Goal: Information Seeking & Learning: Learn about a topic

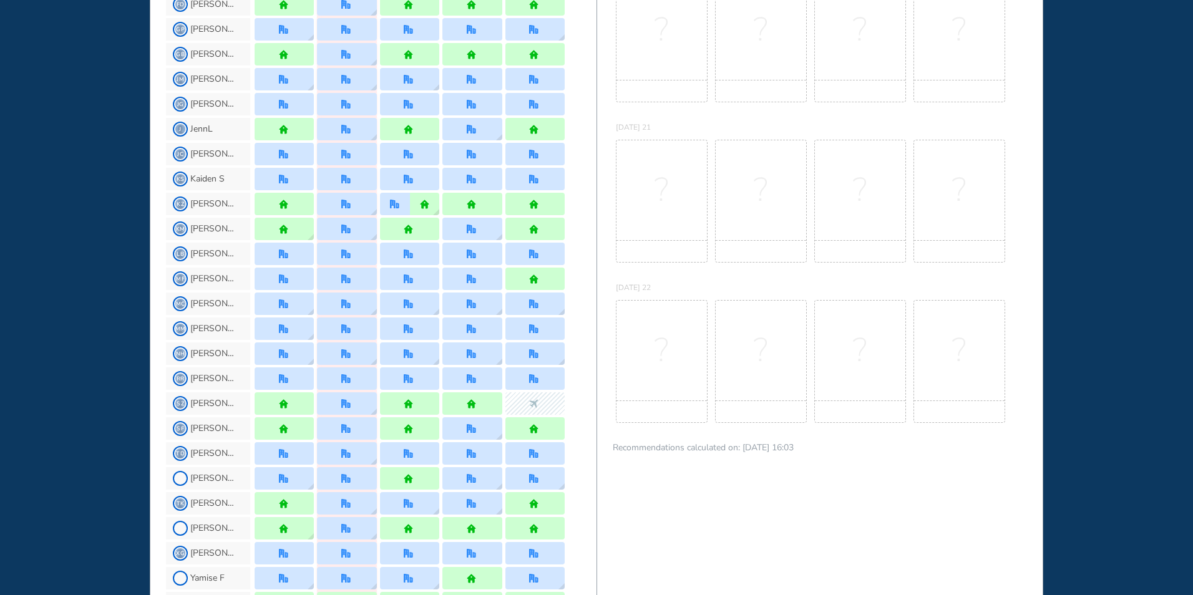
scroll to position [562, 0]
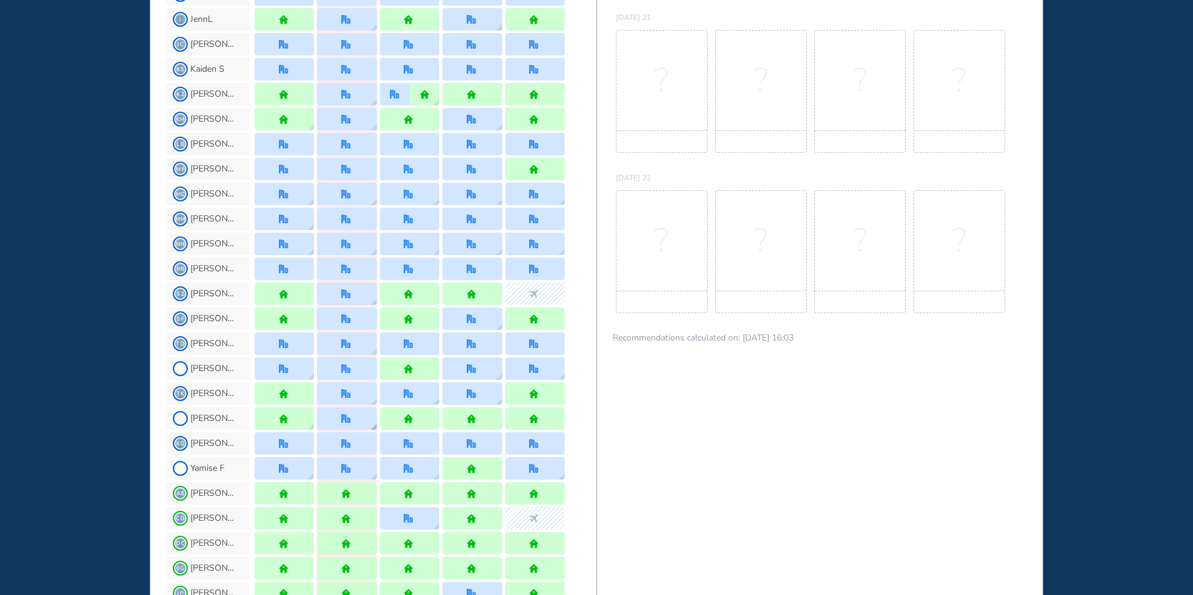
click at [341, 421] on img "office" at bounding box center [345, 418] width 9 height 9
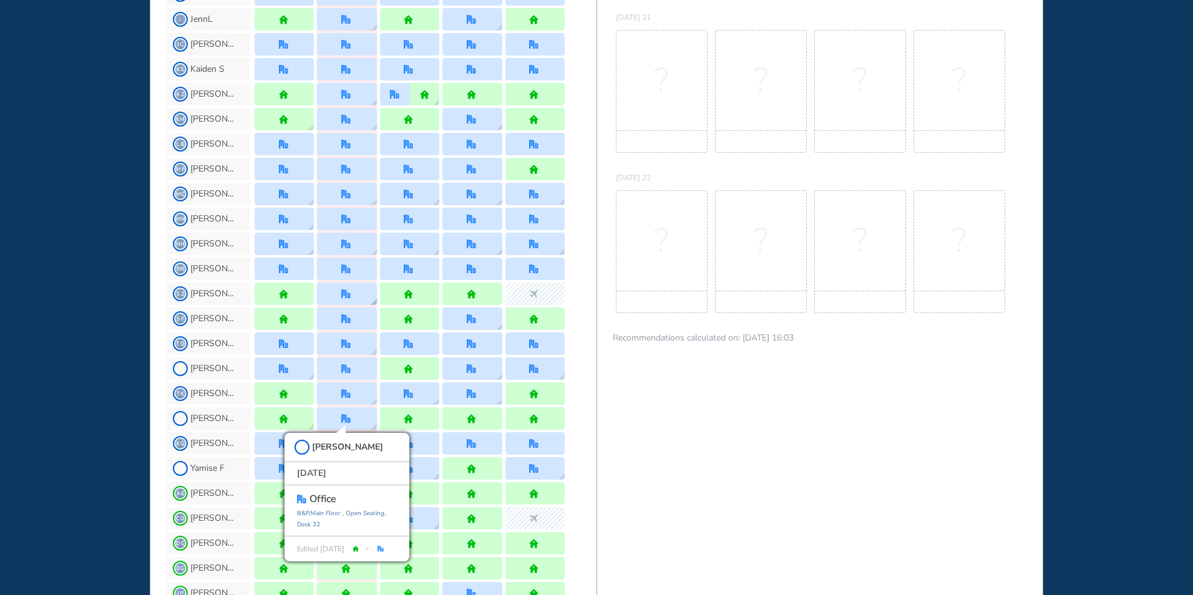
click at [353, 291] on div at bounding box center [346, 294] width 59 height 22
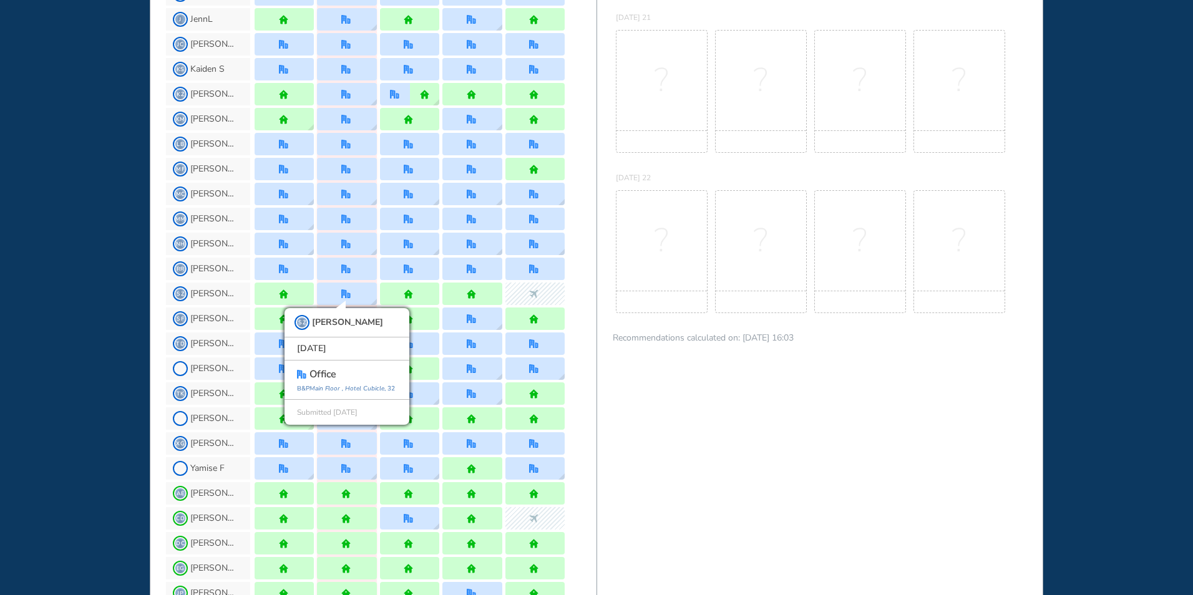
click at [691, 439] on div "BEST OFFICE DAYS WORKPLAN [DATE] 18 No Best Office Days to show! Update your pr…" at bounding box center [820, 283] width 447 height 1613
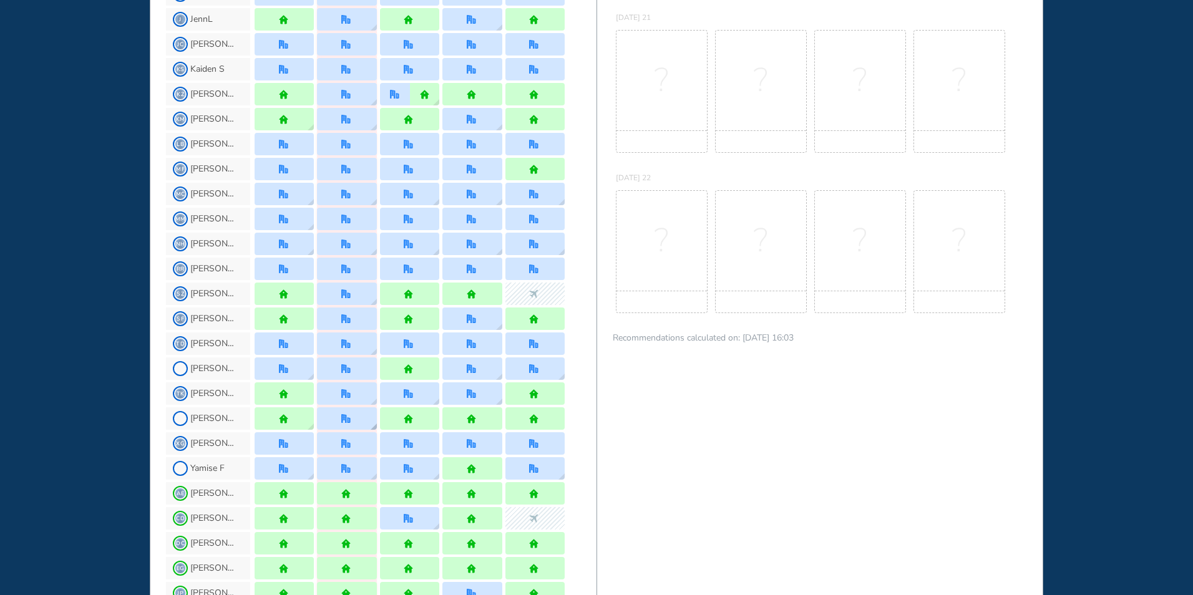
click at [360, 413] on div at bounding box center [346, 419] width 59 height 22
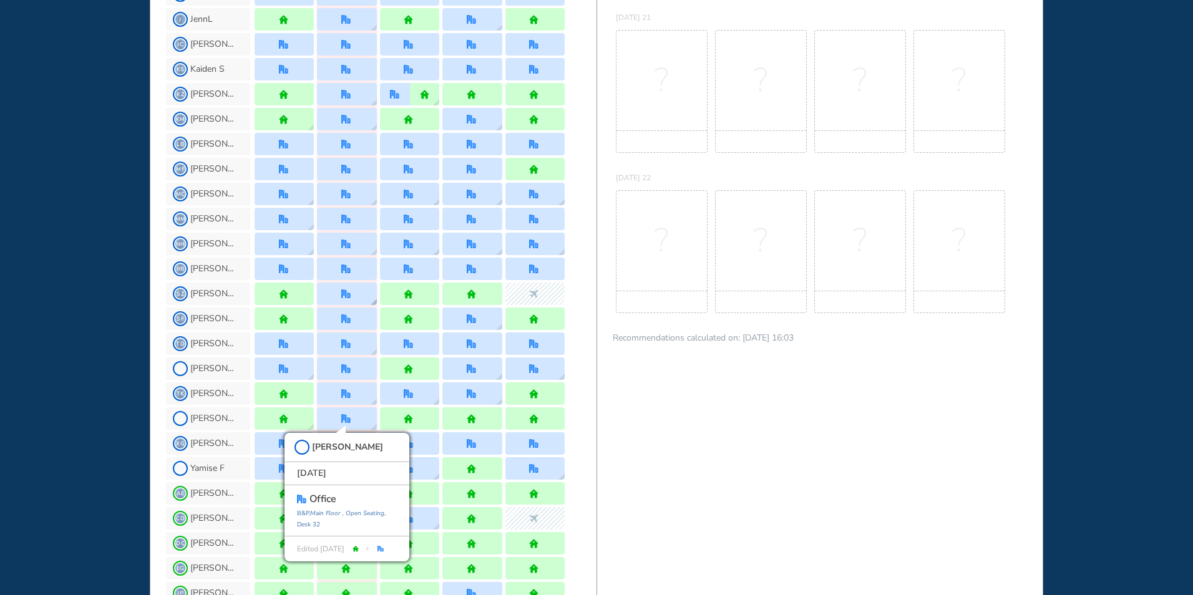
click at [335, 295] on div at bounding box center [346, 294] width 59 height 22
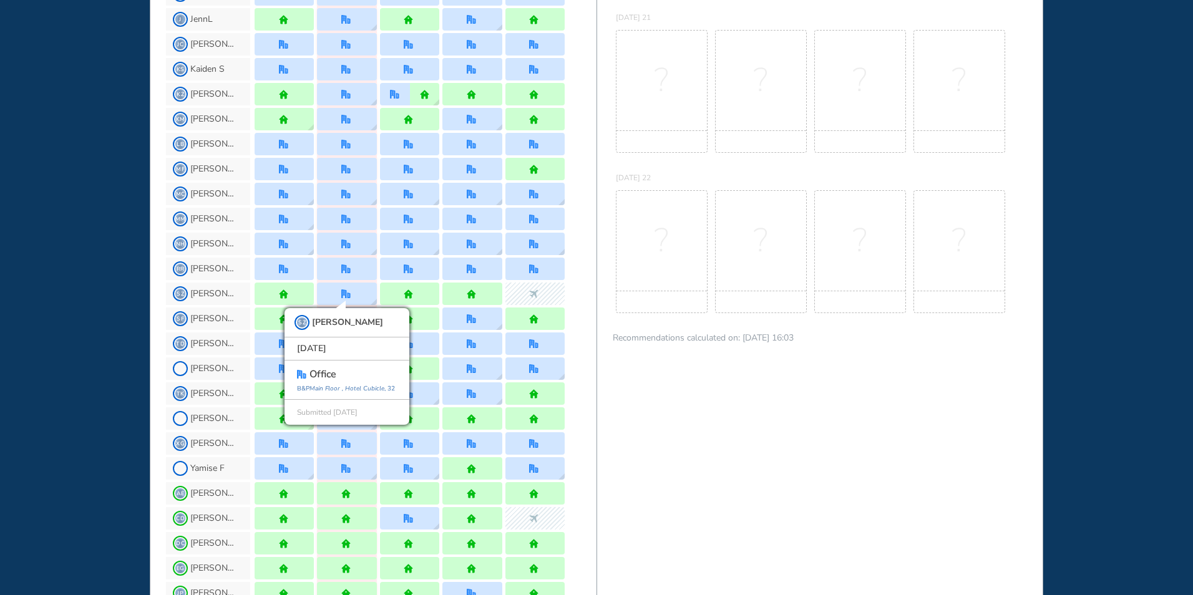
click at [692, 424] on div "BEST OFFICE DAYS WORKPLAN [DATE] 18 No Best Office Days to show! Update your pr…" at bounding box center [820, 283] width 447 height 1613
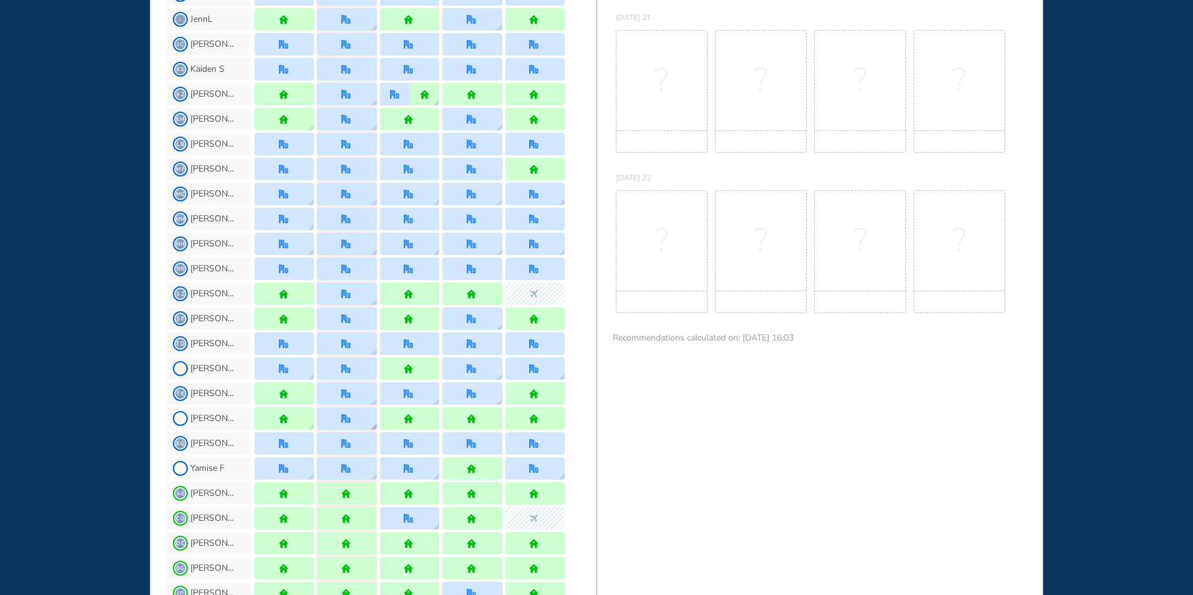
click at [347, 422] on img "office" at bounding box center [345, 418] width 9 height 9
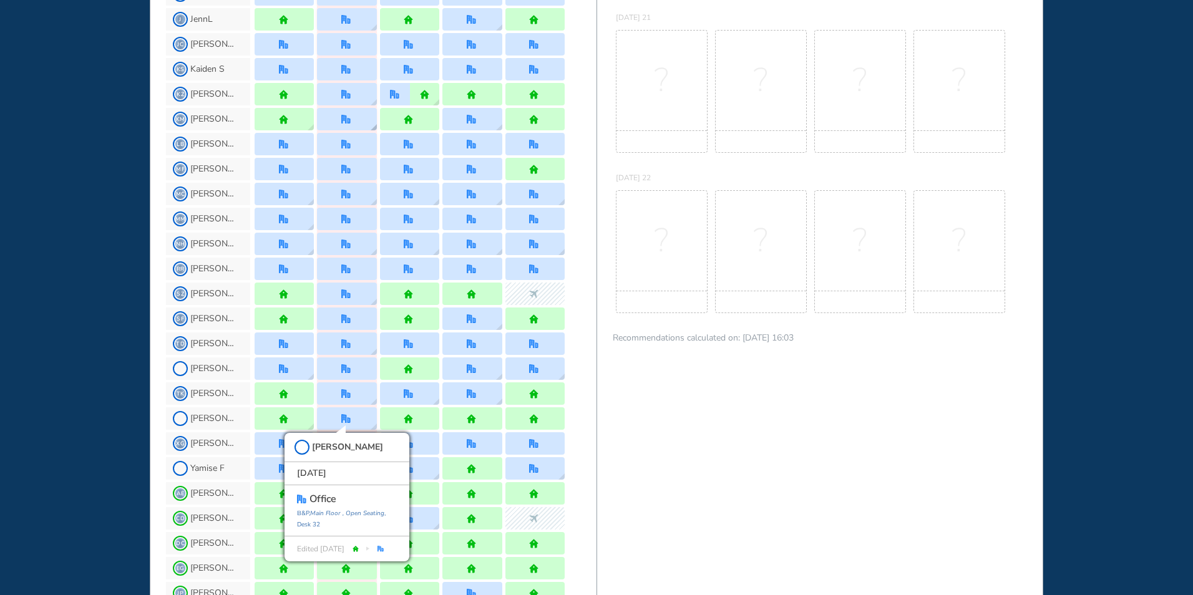
click at [352, 115] on div at bounding box center [346, 119] width 11 height 9
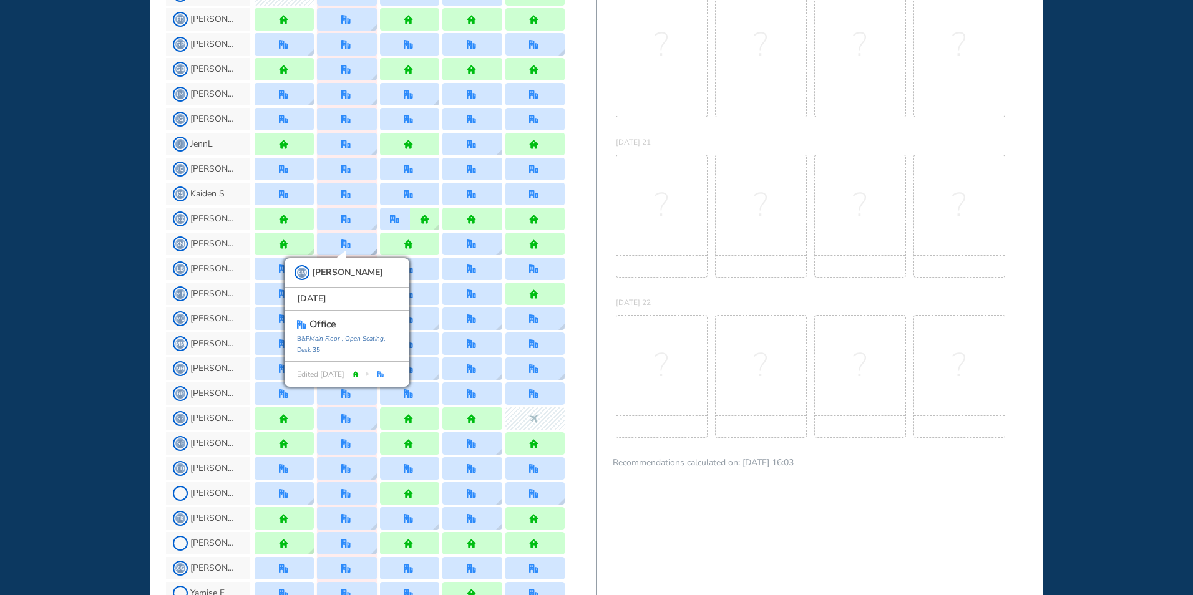
scroll to position [624, 0]
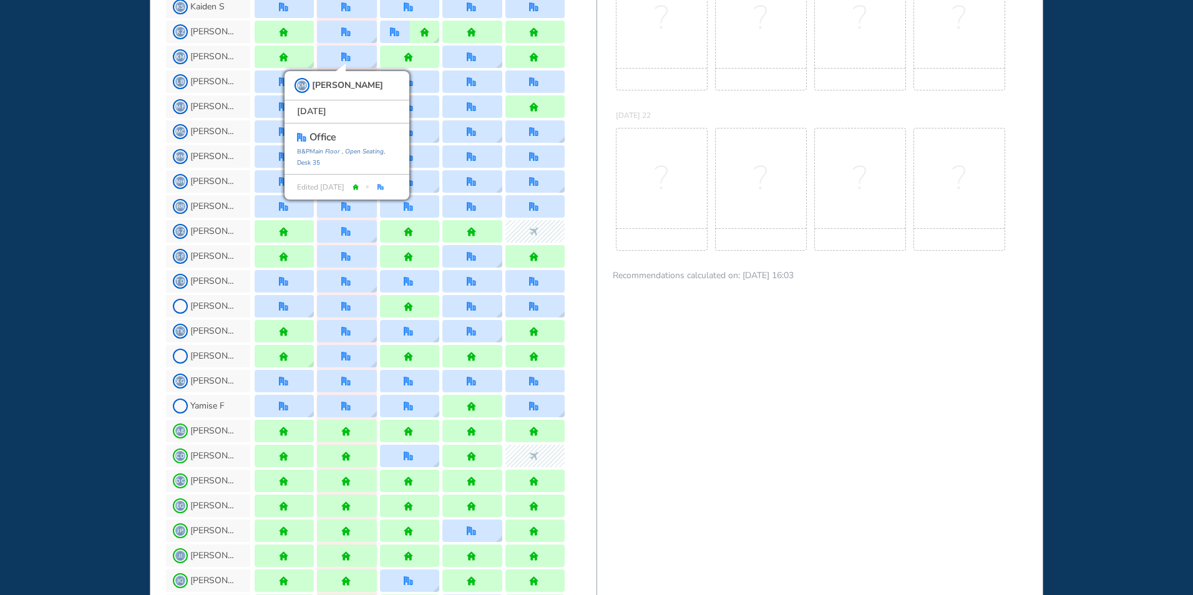
click at [633, 399] on div "BEST OFFICE DAYS WORKPLAN [DATE] 18 No Best Office Days to show! Update your pr…" at bounding box center [820, 221] width 447 height 1613
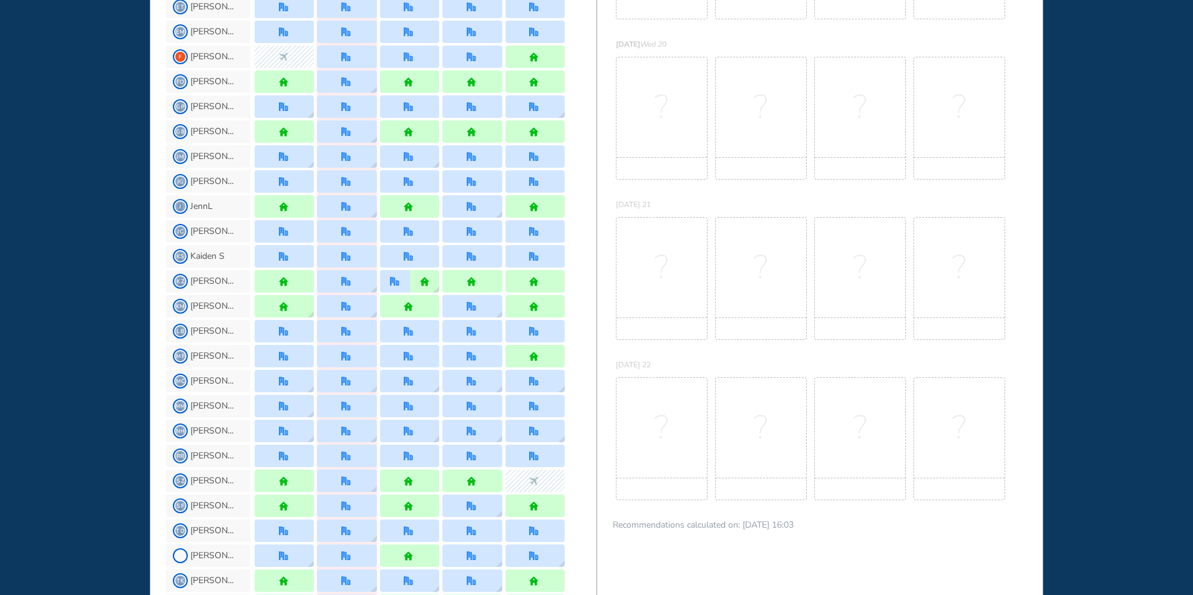
scroll to position [0, 0]
